Goal: Task Accomplishment & Management: Manage account settings

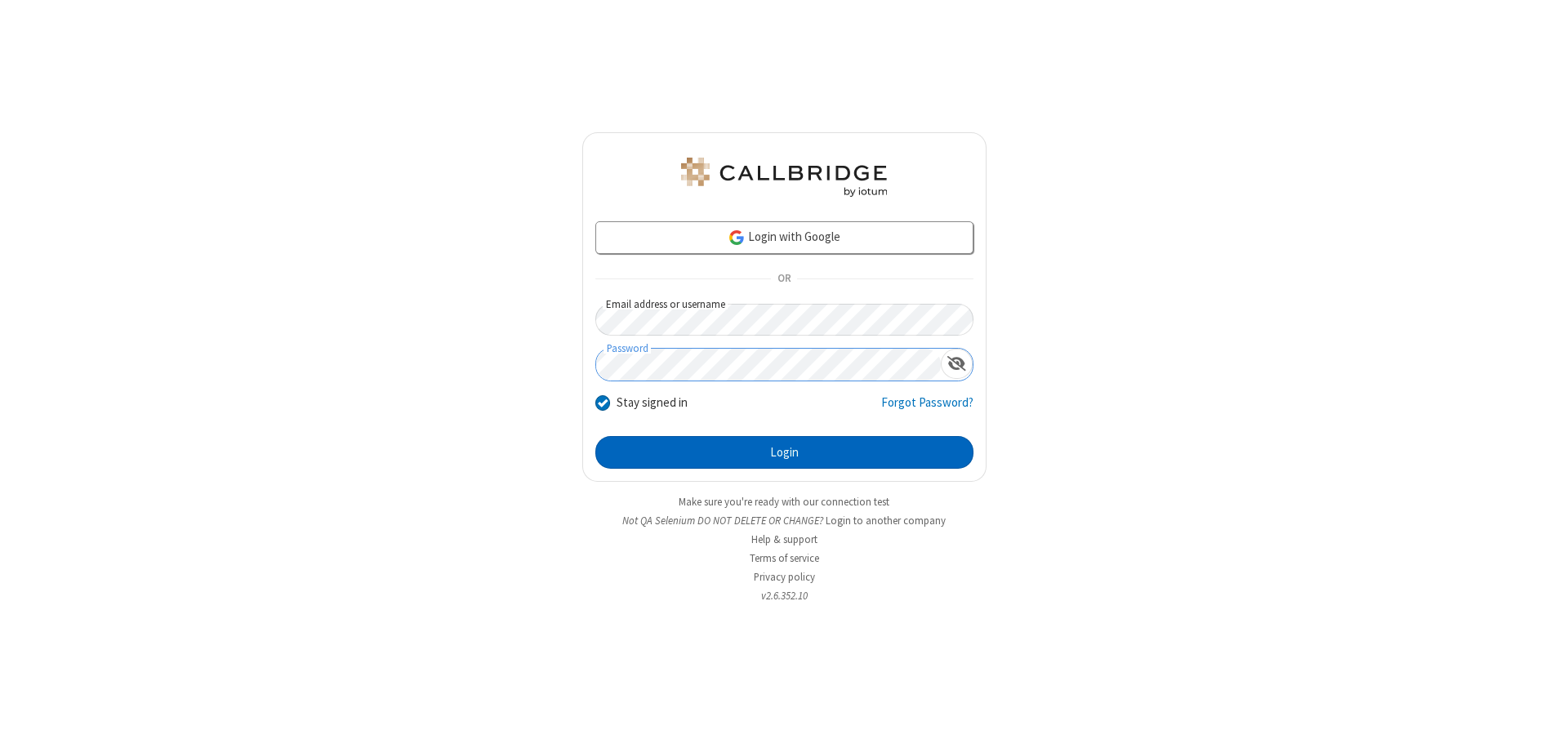
click at [784, 452] on button "Login" at bounding box center [784, 451] width 378 height 32
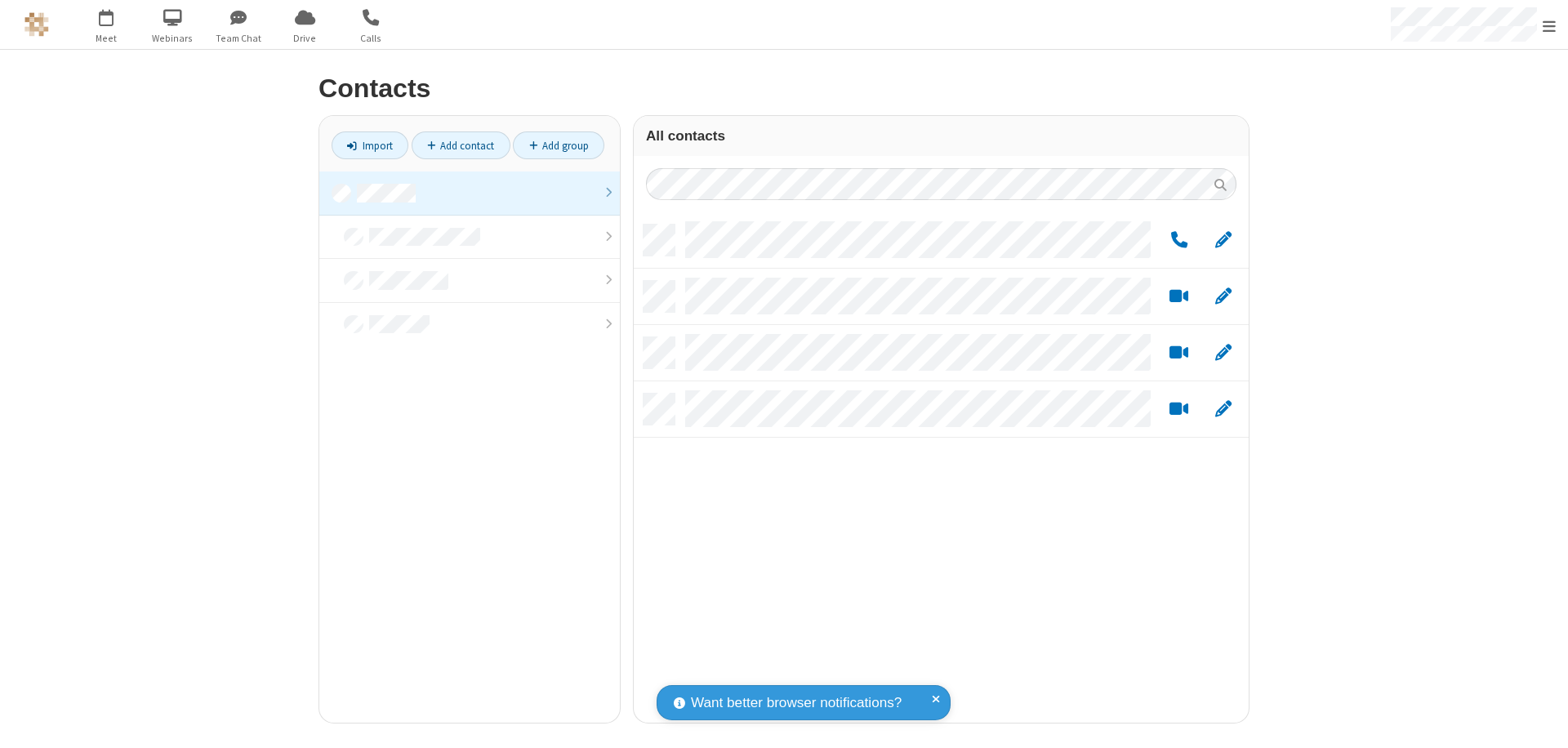
click at [470, 192] on link at bounding box center [469, 193] width 301 height 44
click at [559, 145] on link "Add group" at bounding box center [558, 145] width 92 height 28
